Goal: Navigation & Orientation: Understand site structure

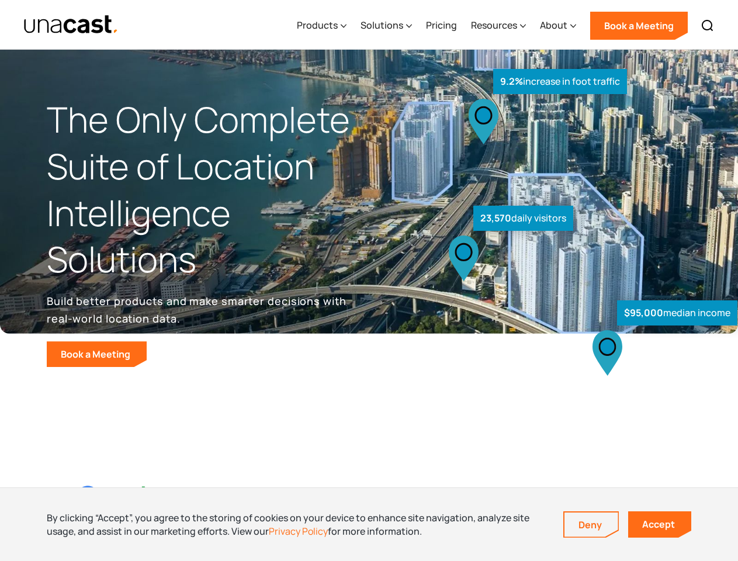
click at [369, 280] on div "$95,000 median income 23,570 daily visitors 9.2% increase in foot traffic" at bounding box center [549, 243] width 361 height 247
click at [506, 25] on div "Resources" at bounding box center [494, 25] width 46 height 14
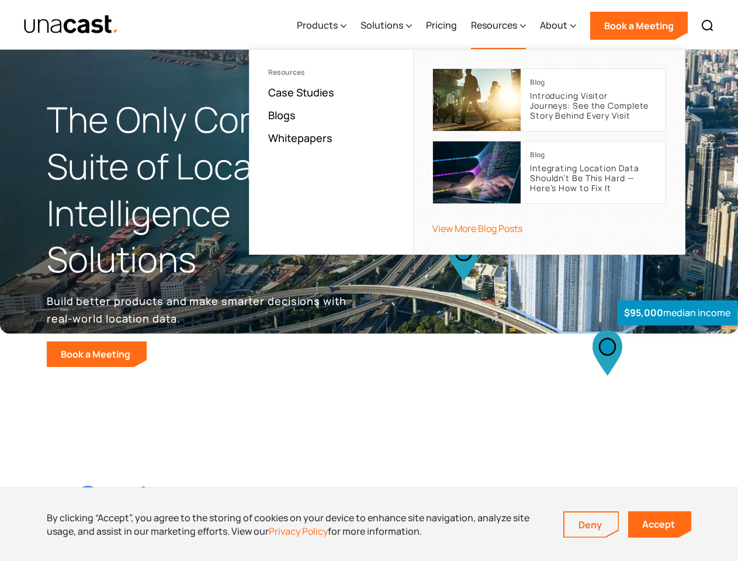
click at [324, 26] on div "Products" at bounding box center [317, 25] width 41 height 14
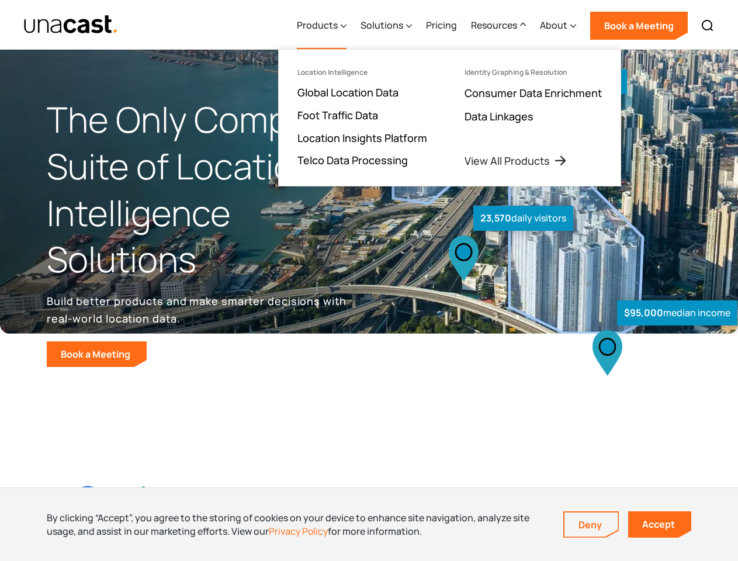
click at [387, 26] on div "Solutions" at bounding box center [381, 25] width 43 height 14
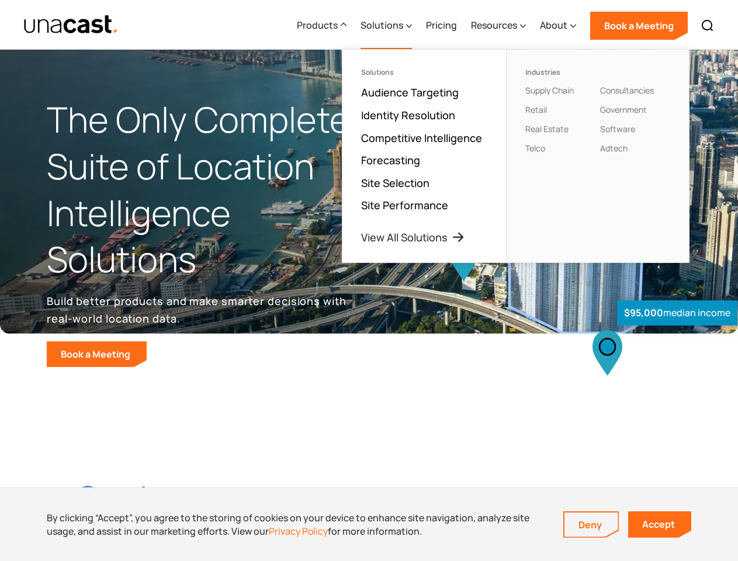
click at [499, 26] on div "Resources" at bounding box center [494, 25] width 46 height 14
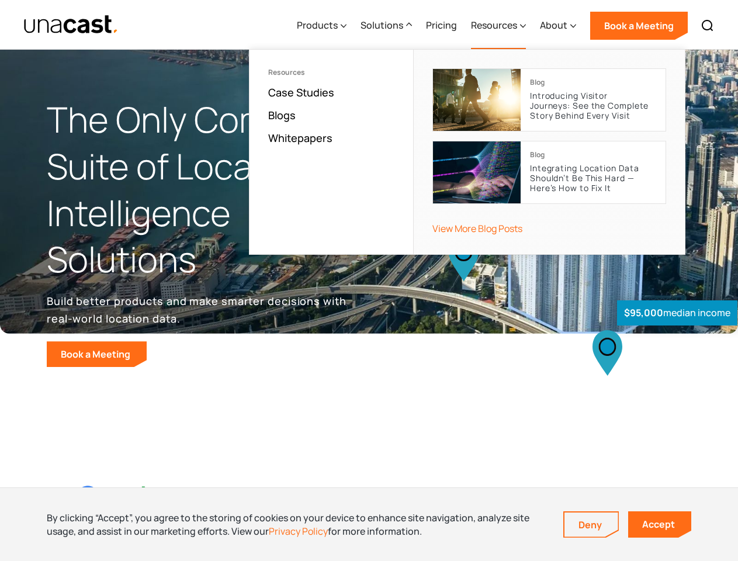
click at [558, 26] on div "About" at bounding box center [553, 25] width 27 height 14
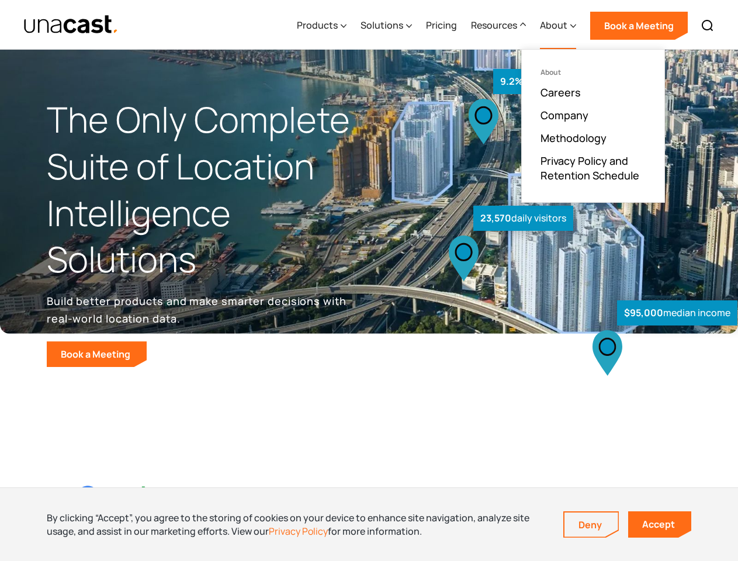
click at [707, 26] on img at bounding box center [707, 26] width 14 height 14
click at [0, 0] on div at bounding box center [0, 0] width 0 height 0
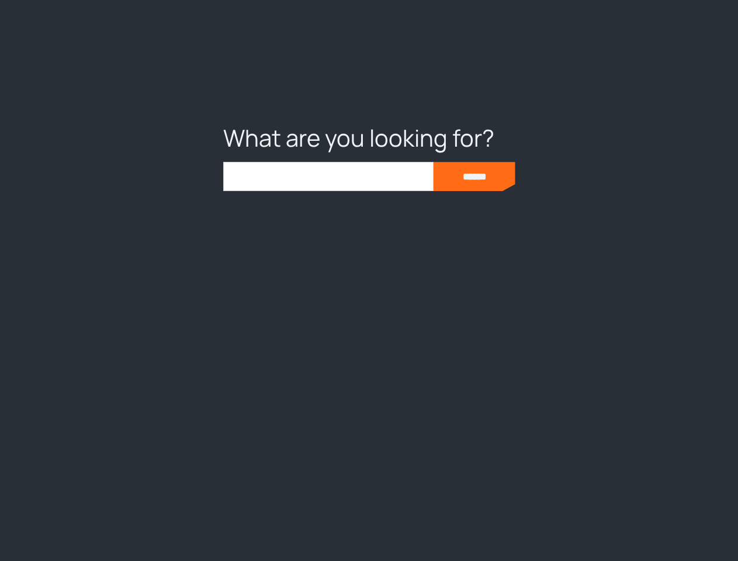
click at [591, 524] on link "Deny" at bounding box center [591, 524] width 54 height 25
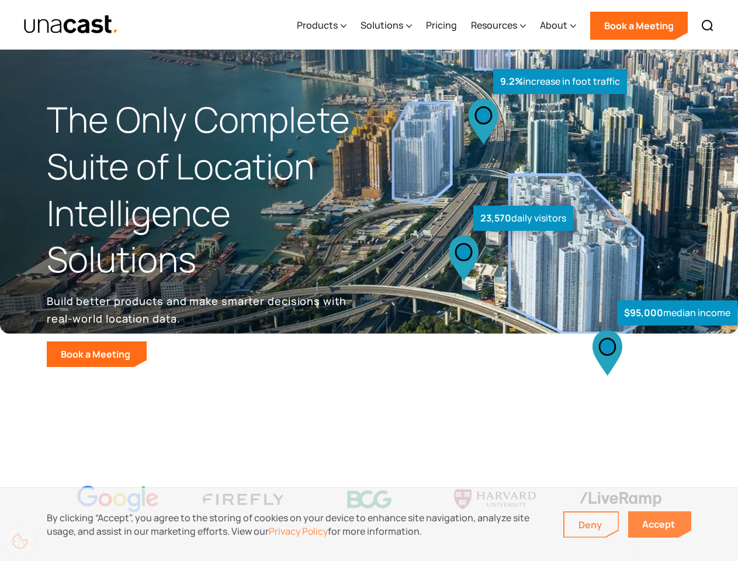
click at [659, 524] on link "Accept" at bounding box center [659, 524] width 63 height 26
